Goal: Transaction & Acquisition: Download file/media

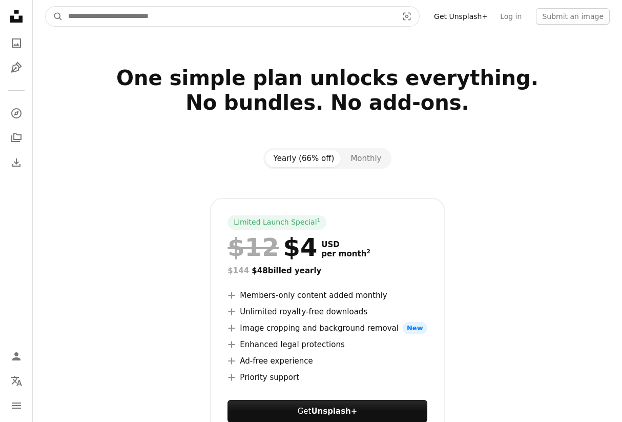
click at [233, 16] on input "Find visuals sitewide" at bounding box center [229, 16] width 332 height 19
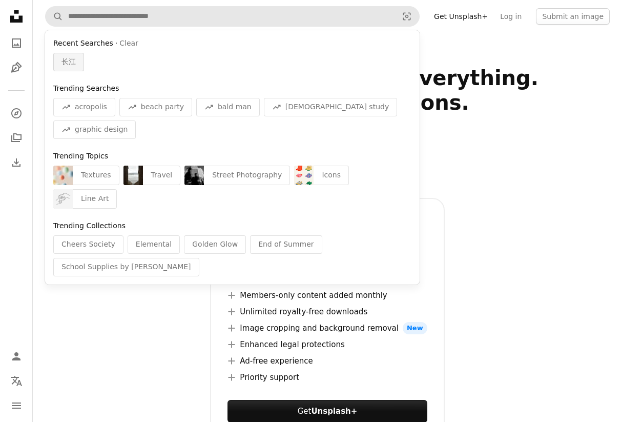
click at [60, 62] on div "长江" at bounding box center [68, 62] width 31 height 18
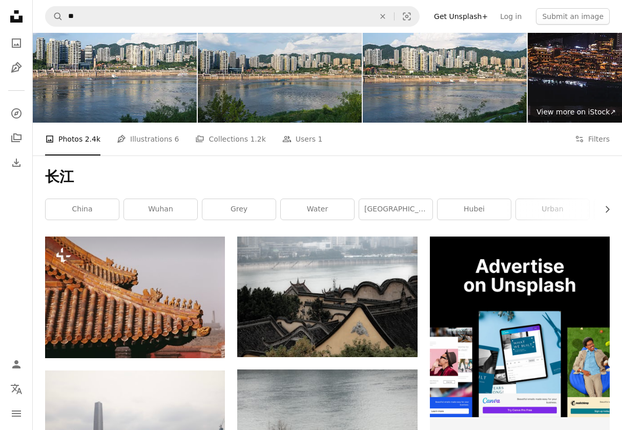
scroll to position [66, 0]
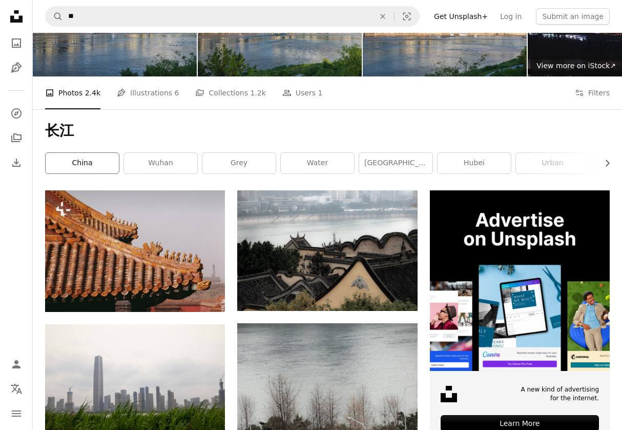
click at [102, 166] on link "china" at bounding box center [82, 163] width 73 height 21
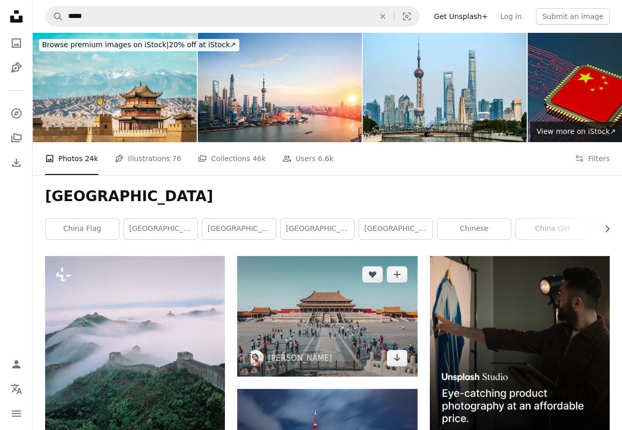
click at [362, 301] on img at bounding box center [327, 316] width 180 height 120
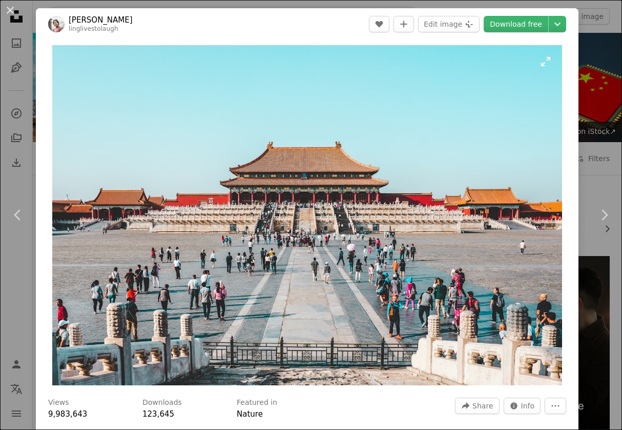
click at [332, 272] on img "Zoom in on this image" at bounding box center [306, 215] width 509 height 340
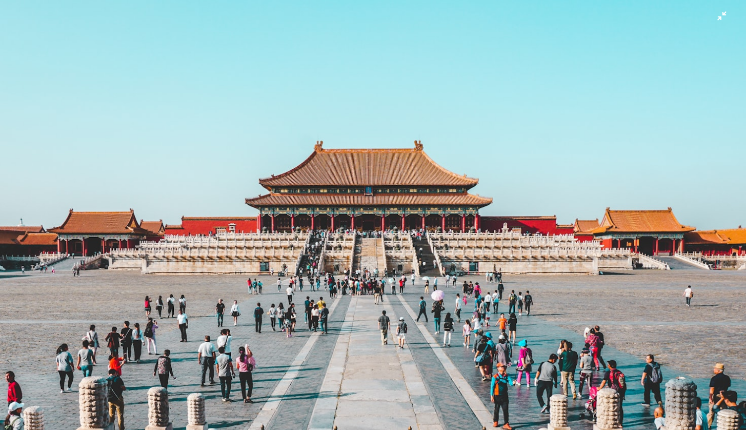
click at [403, 222] on img "Zoom out on this image" at bounding box center [372, 248] width 747 height 498
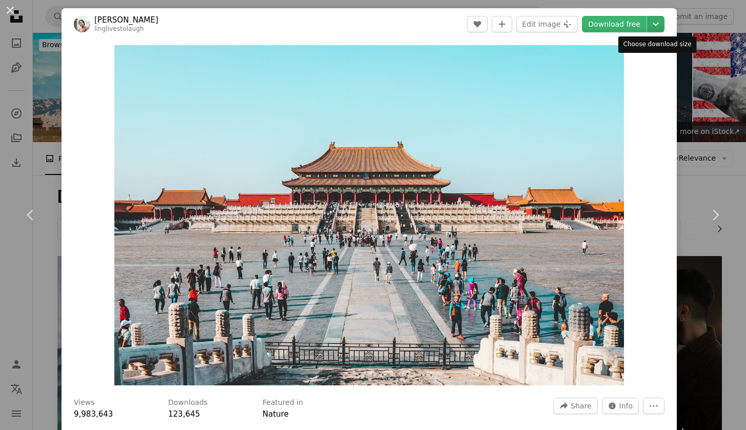
click at [629, 26] on icon "Chevron down" at bounding box center [655, 24] width 16 height 12
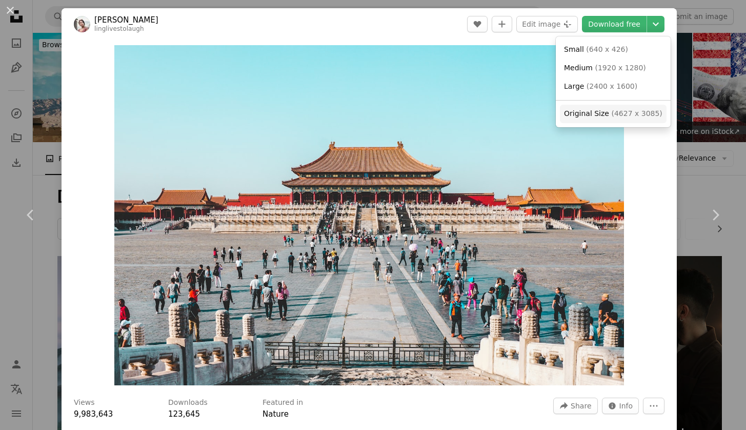
click at [621, 115] on span "( 4627 x 3085 )" at bounding box center [636, 113] width 51 height 8
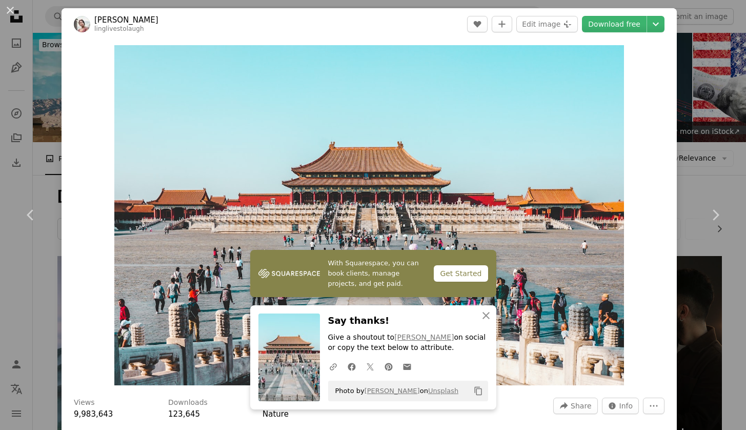
click at [179, 24] on header "[PERSON_NAME] linglivestolaugh A heart A plus sign Edit image Plus sign for Uns…" at bounding box center [369, 24] width 615 height 32
click at [486, 316] on icon "button" at bounding box center [485, 315] width 7 height 7
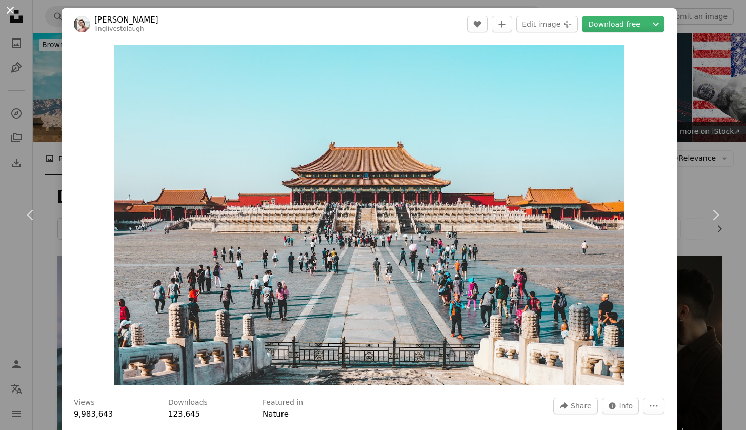
click at [13, 12] on button "An X shape" at bounding box center [10, 10] width 12 height 12
